Goal: Task Accomplishment & Management: Use online tool/utility

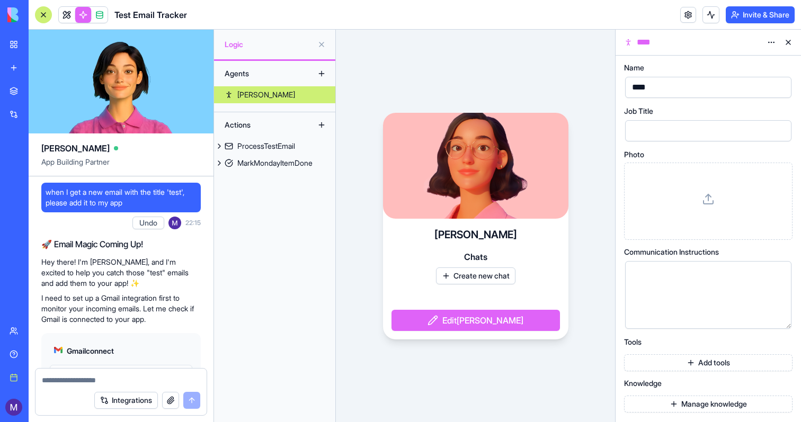
scroll to position [1266, 0]
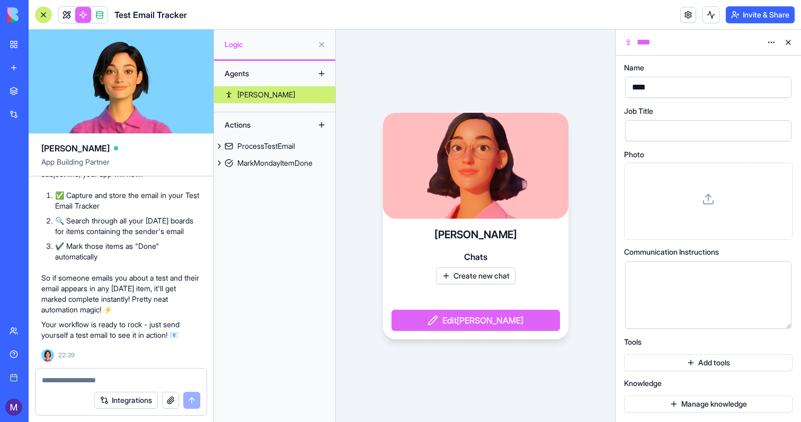
click at [14, 70] on link "New app" at bounding box center [24, 67] width 42 height 21
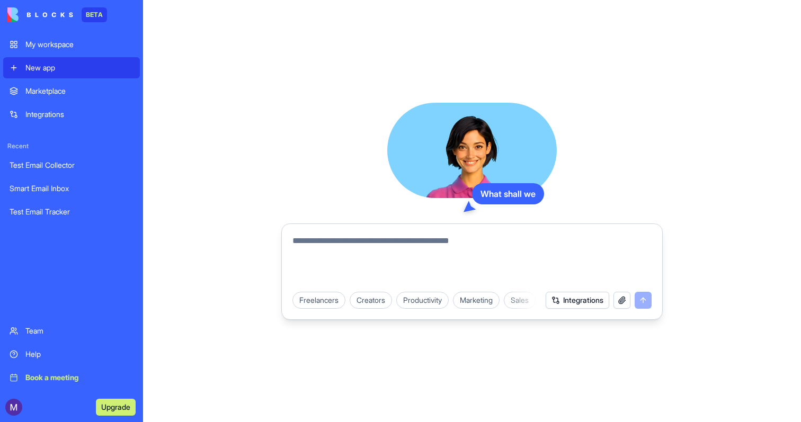
click at [301, 253] on textarea at bounding box center [472, 260] width 359 height 51
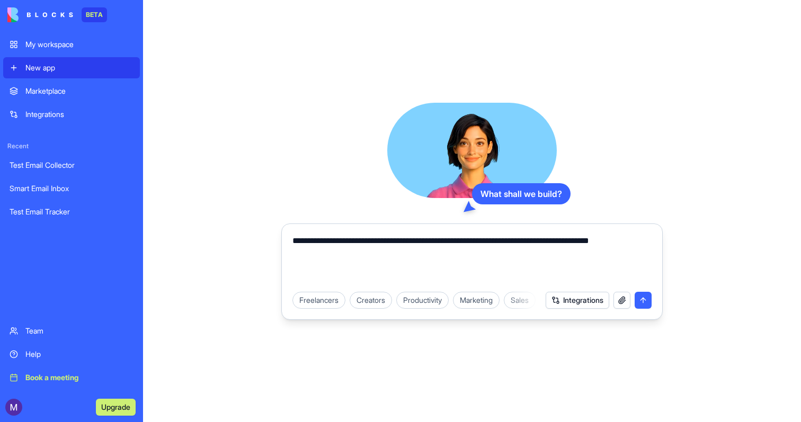
click at [419, 242] on textarea "**********" at bounding box center [472, 260] width 359 height 51
type textarea "**********"
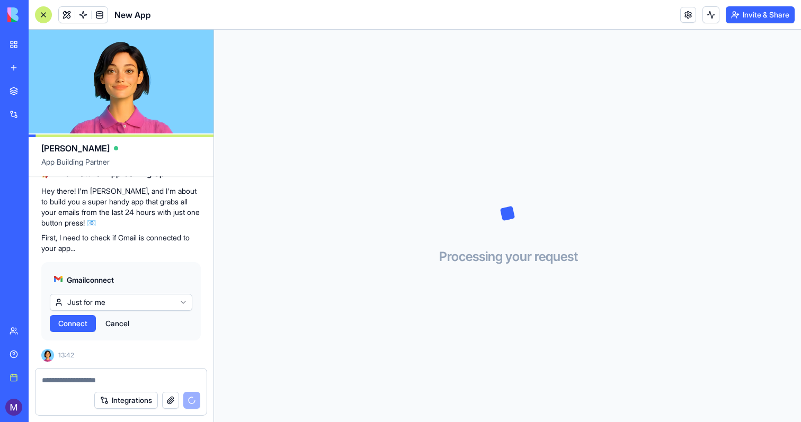
scroll to position [169, 0]
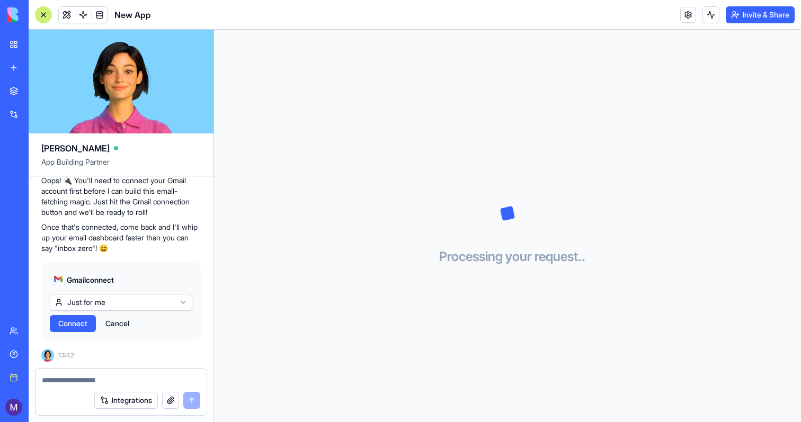
click at [83, 324] on span "Connect" at bounding box center [72, 324] width 29 height 11
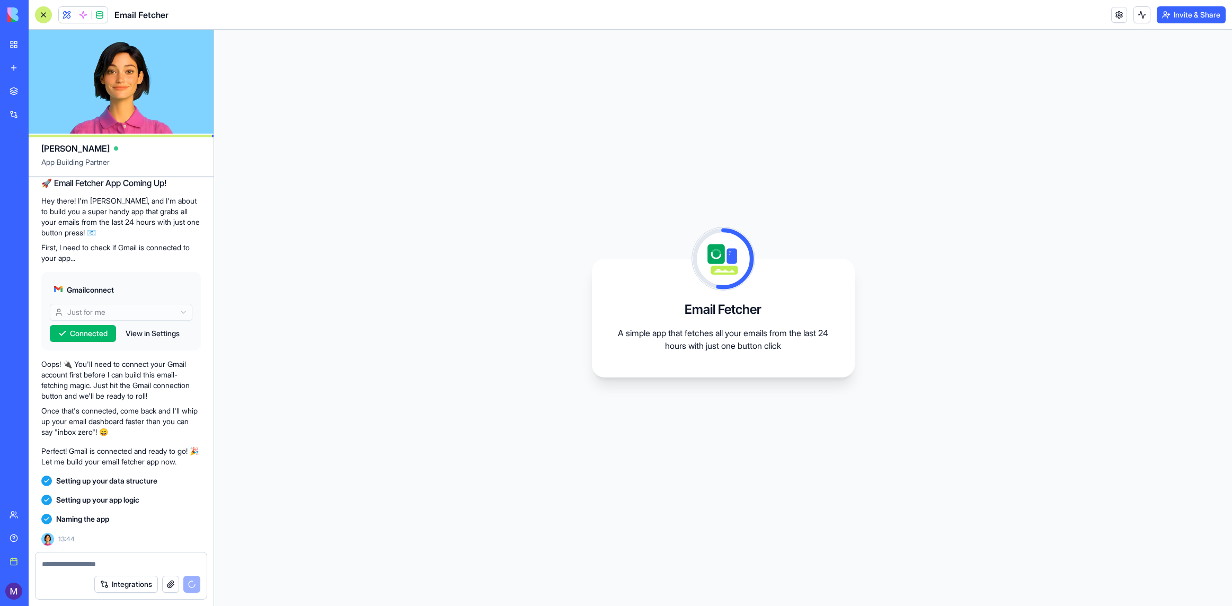
scroll to position [110, 0]
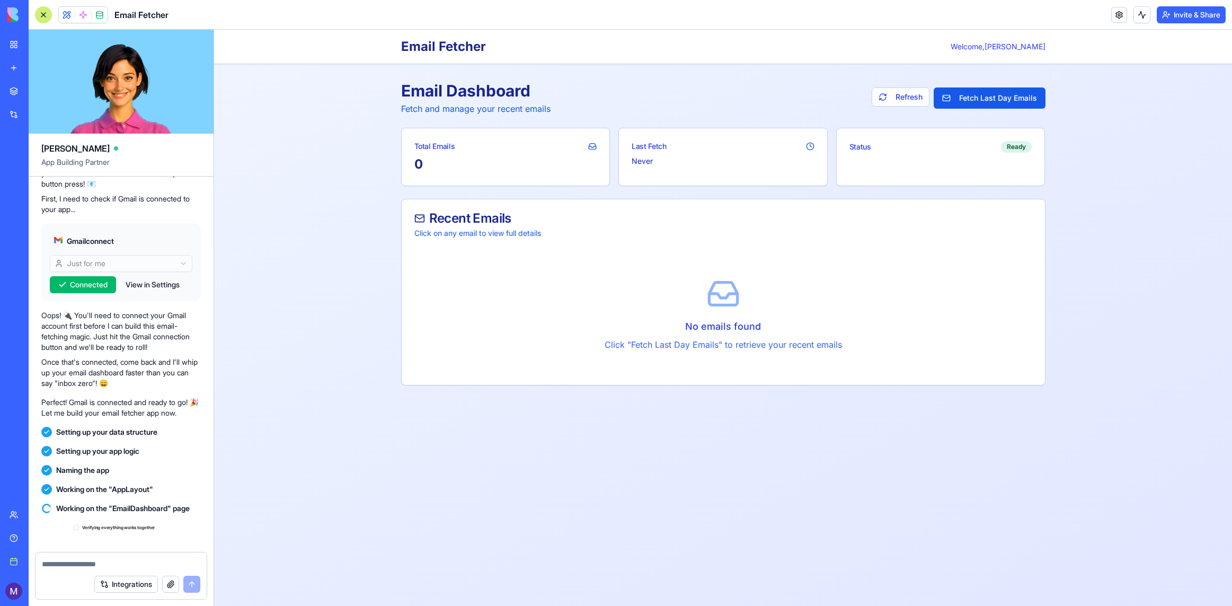
scroll to position [206, 0]
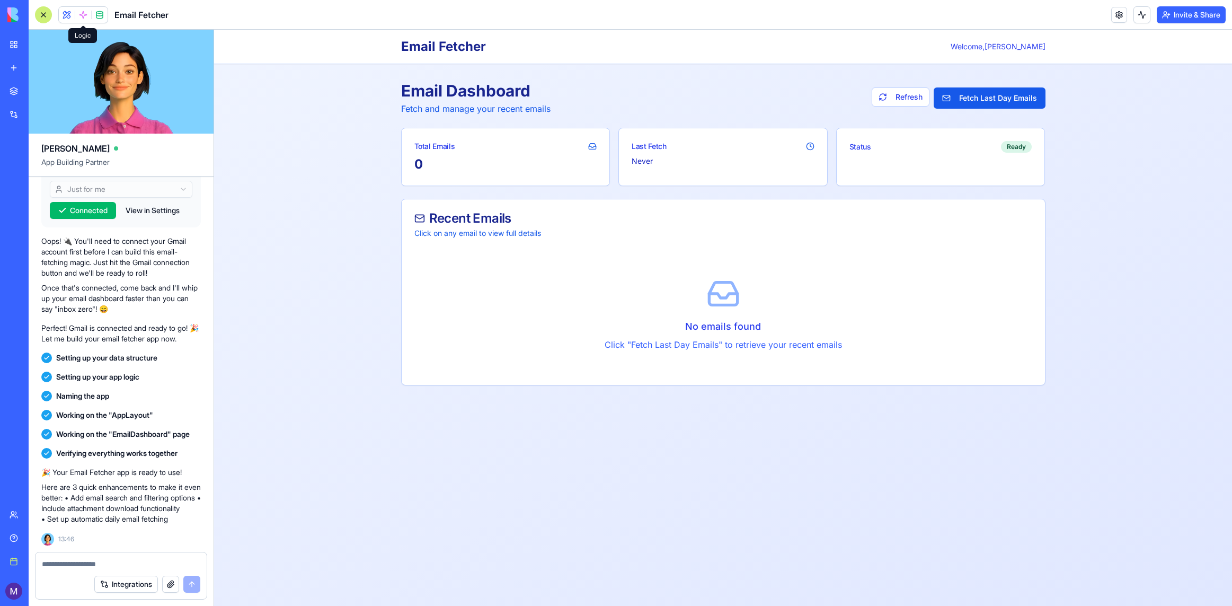
click at [80, 15] on span at bounding box center [83, 15] width 30 height 30
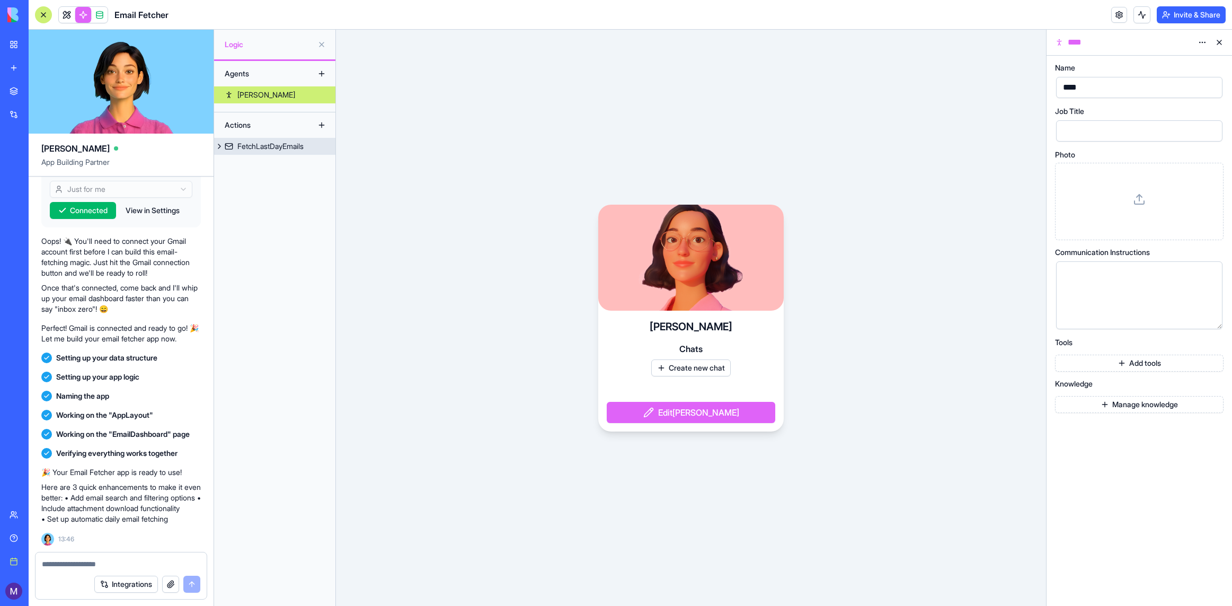
click at [293, 151] on div "FetchLastDayEmails" at bounding box center [270, 146] width 66 height 11
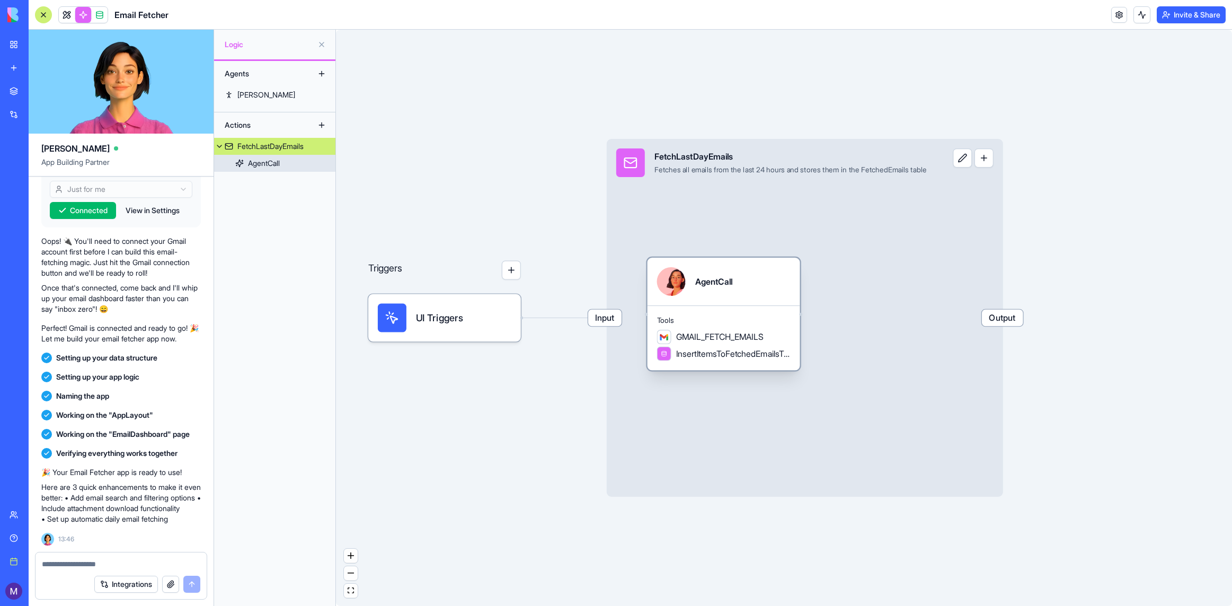
drag, startPoint x: 698, startPoint y: 316, endPoint x: 721, endPoint y: 315, distance: 22.8
click at [721, 315] on span "Tools" at bounding box center [724, 320] width 134 height 10
